Goal: Transaction & Acquisition: Register for event/course

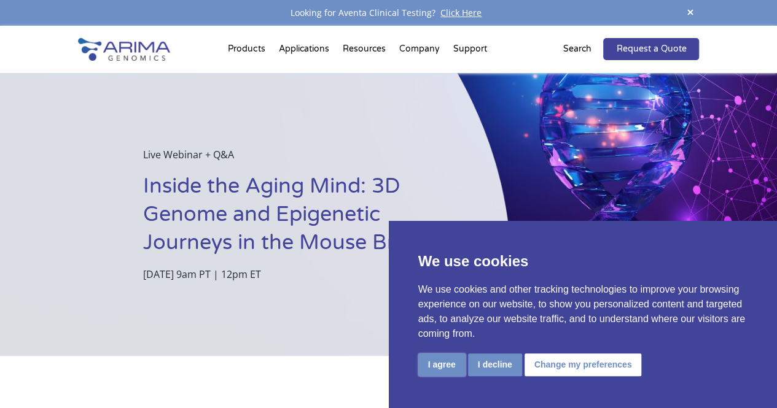
click at [454, 363] on button "I agree" at bounding box center [441, 365] width 47 height 23
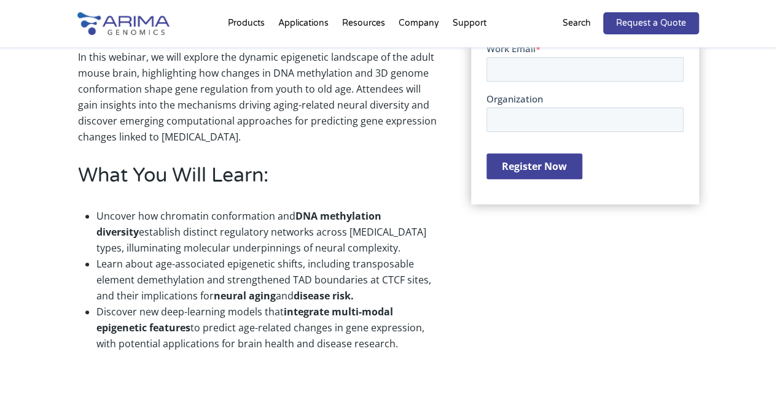
scroll to position [204, 0]
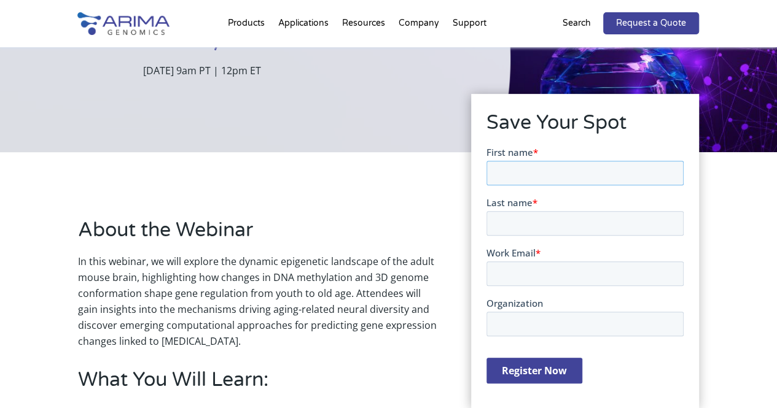
click at [525, 174] on input "First name *" at bounding box center [584, 173] width 197 height 25
type input "Riaz"
type input "Maricar"
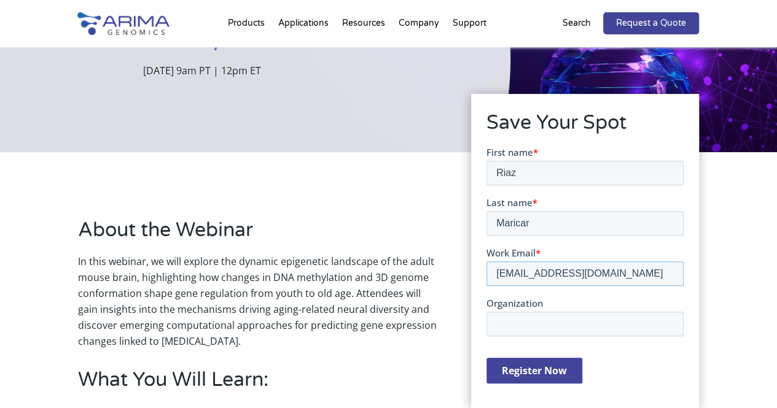
type input "[EMAIL_ADDRESS][DOMAIN_NAME]"
click at [623, 332] on input "Organization" at bounding box center [584, 324] width 197 height 25
type input "Sciencewerke"
click at [550, 377] on input "Register Now" at bounding box center [534, 371] width 96 height 26
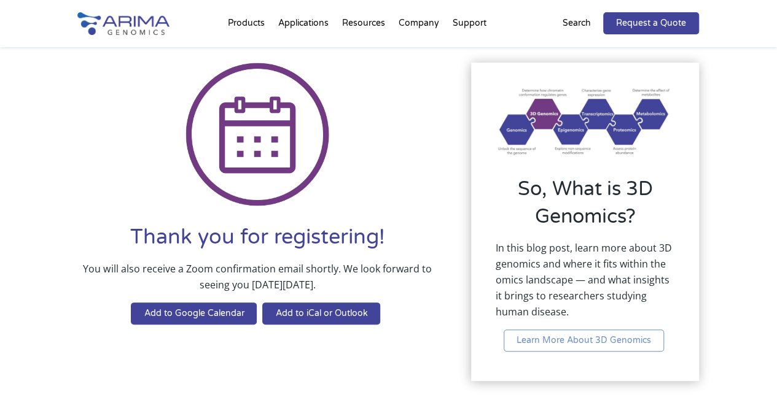
scroll to position [51, 0]
